Goal: Task Accomplishment & Management: Manage account settings

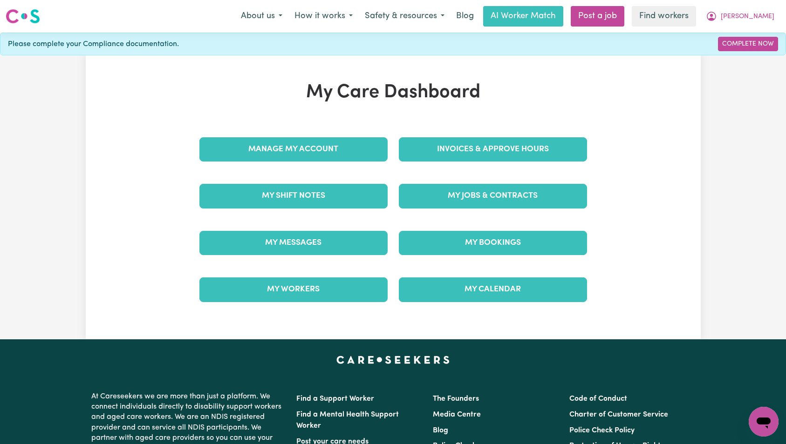
click at [486, 180] on div "My Jobs & Contracts" at bounding box center [492, 196] width 199 height 47
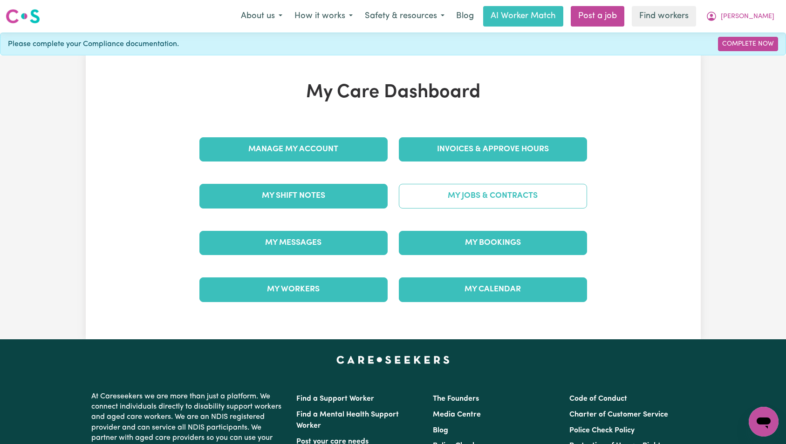
click at [484, 197] on link "My Jobs & Contracts" at bounding box center [493, 196] width 188 height 24
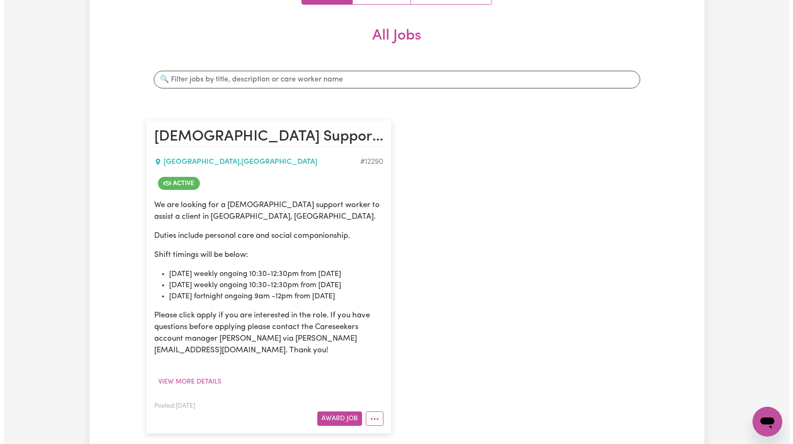
scroll to position [274, 0]
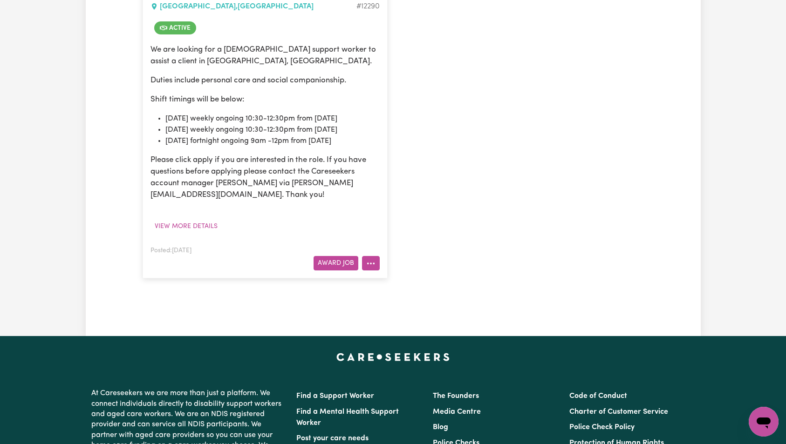
click at [371, 263] on circle "More options" at bounding box center [371, 264] width 2 height 2
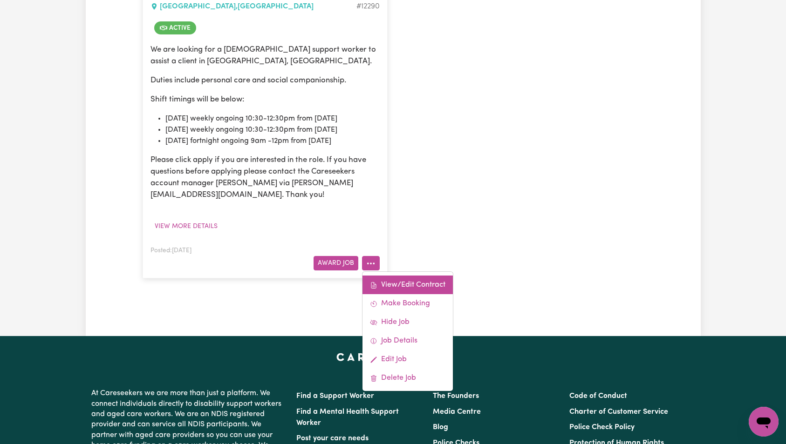
click at [388, 280] on link "View/Edit Contract" at bounding box center [407, 285] width 90 height 19
select select "WEEKDAY_DAYTIME"
select select "ASSISTANCE_SELF_CARE"
select select "ONE"
select select "[DATE]"
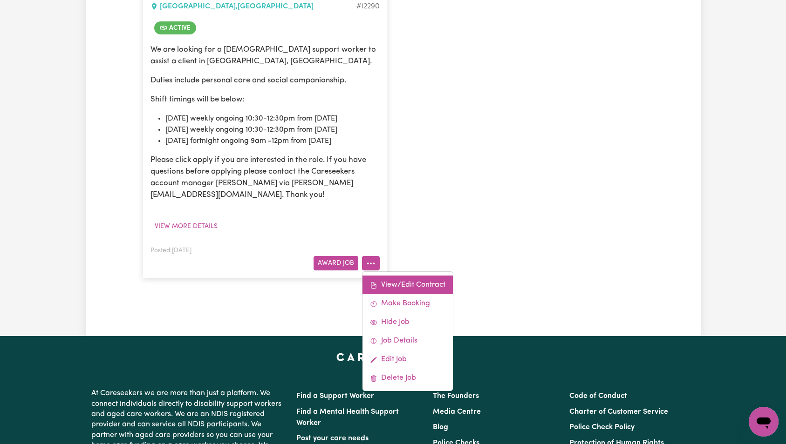
select select "ASSISTANCE_SELF_CARE"
select select "ONE"
select select "PUBLIC_HOLIDAY"
select select "ASSISTANCE_SELF_CARE"
select select "ONE"
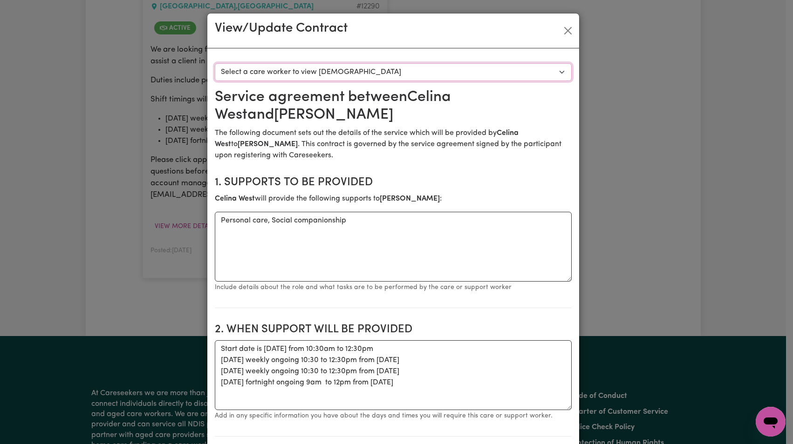
click at [375, 76] on select "Select a care worker to view [DEMOGRAPHIC_DATA] #9089 - [PERSON_NAME] (contract…" at bounding box center [393, 72] width 357 height 18
select select "8701"
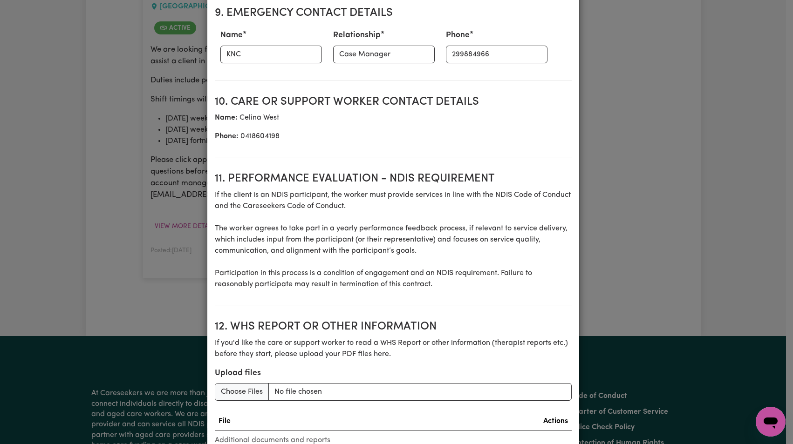
scroll to position [1295, 0]
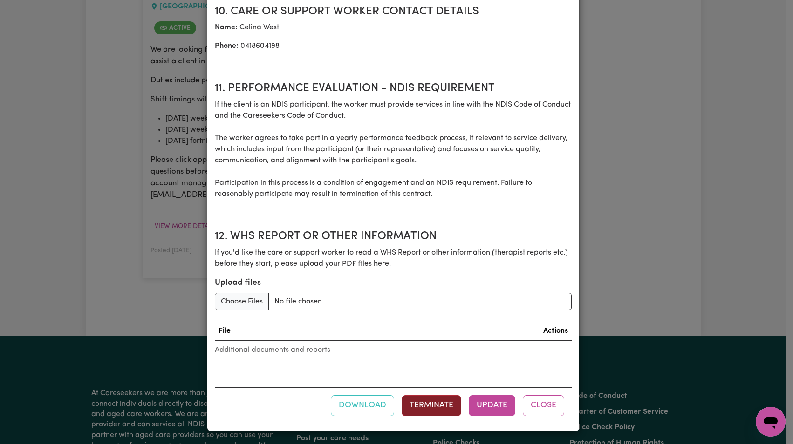
click at [444, 406] on button "Terminate" at bounding box center [431, 405] width 60 height 20
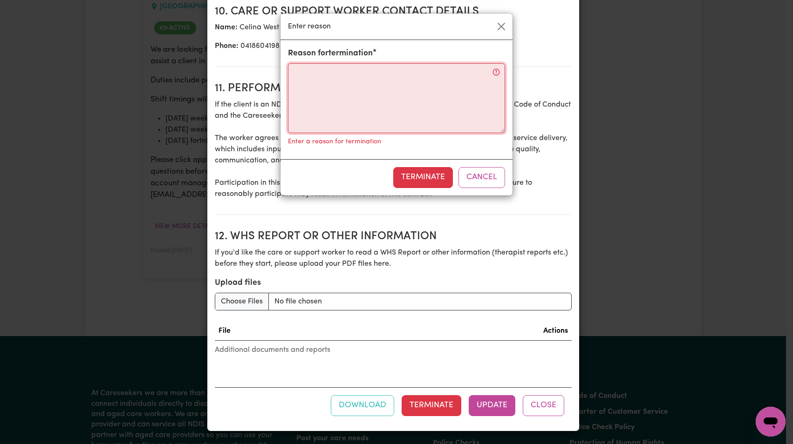
click at [384, 120] on textarea "Reason for termination" at bounding box center [396, 98] width 217 height 70
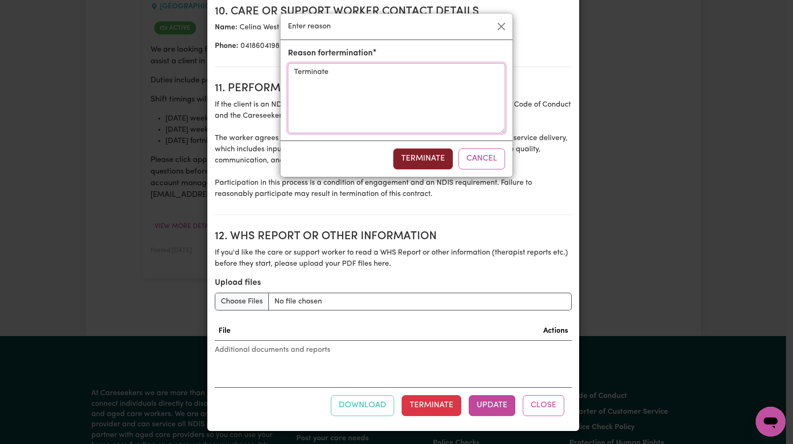
type textarea "Terminate"
click at [417, 156] on button "Terminate" at bounding box center [423, 159] width 60 height 20
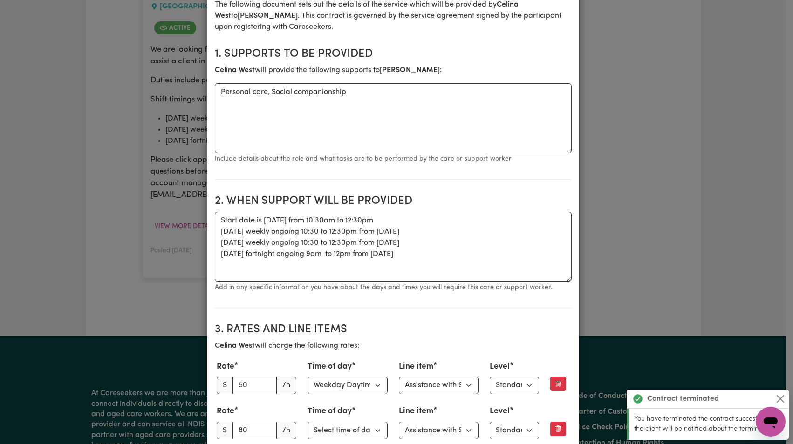
scroll to position [0, 0]
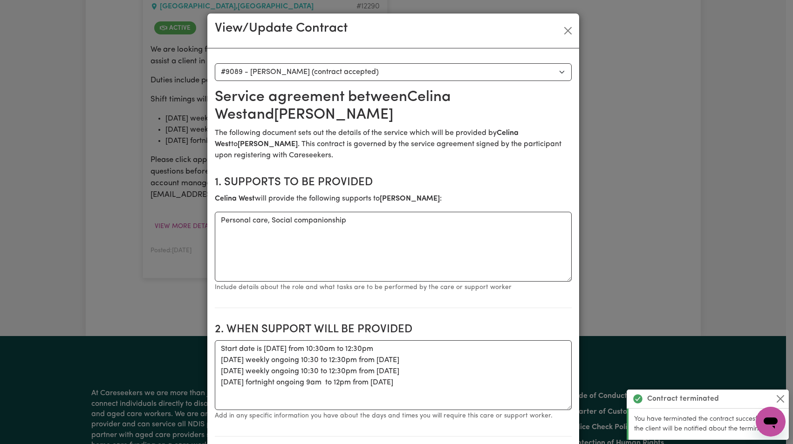
click at [564, 23] on div "View/Update Contract" at bounding box center [393, 31] width 372 height 35
click at [566, 29] on button "Close" at bounding box center [567, 30] width 15 height 15
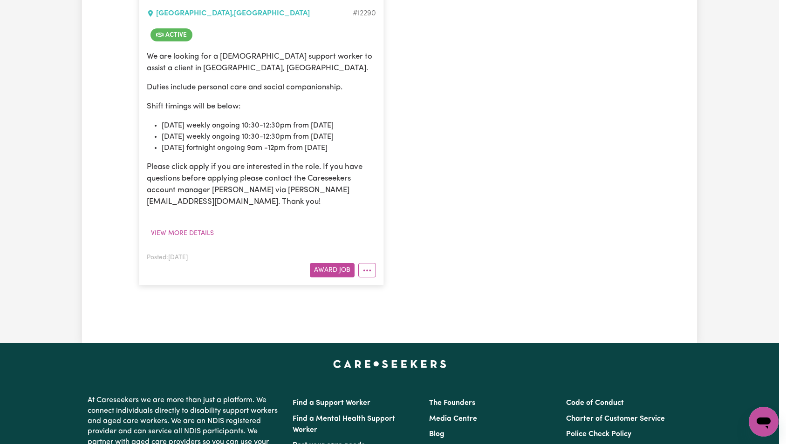
click at [608, 40] on div "[DEMOGRAPHIC_DATA] Support Worker Needed - [GEOGRAPHIC_DATA], [GEOGRAPHIC_DATA]…" at bounding box center [389, 128] width 512 height 333
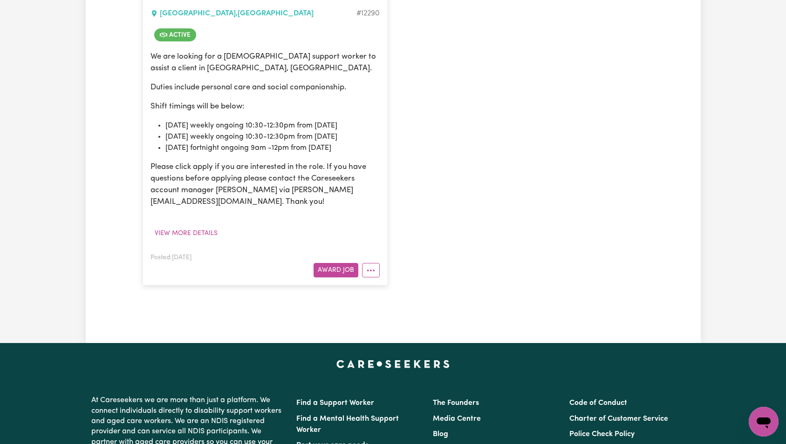
scroll to position [259, 0]
